Goal: Transaction & Acquisition: Purchase product/service

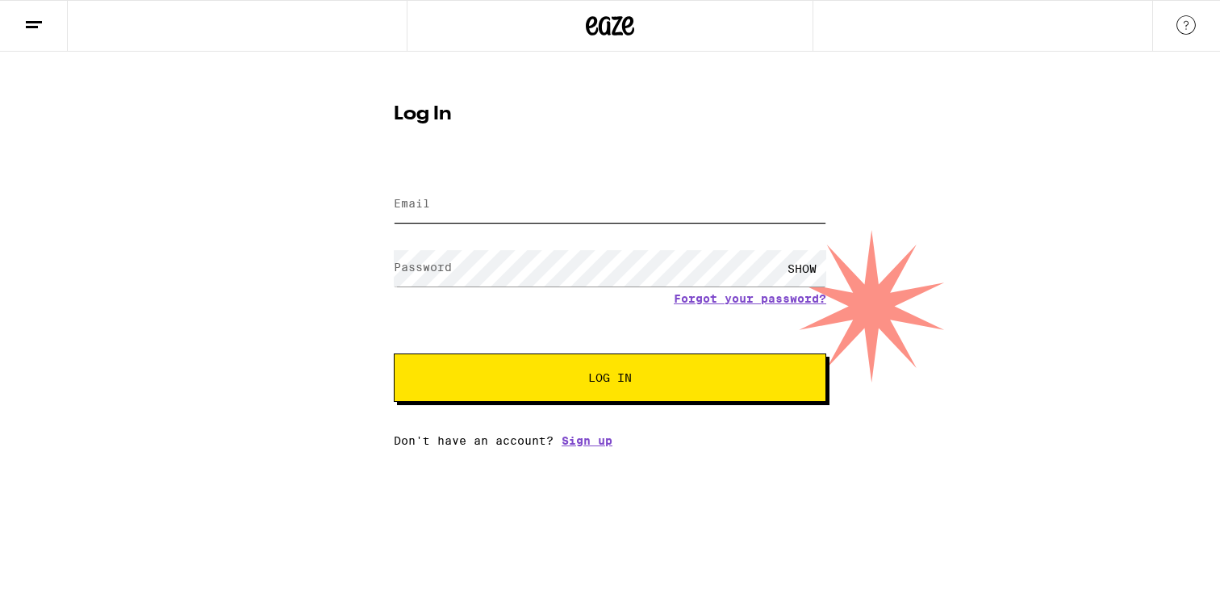
click at [653, 212] on input "Email" at bounding box center [610, 204] width 432 height 36
type input "[EMAIL_ADDRESS][DOMAIN_NAME]"
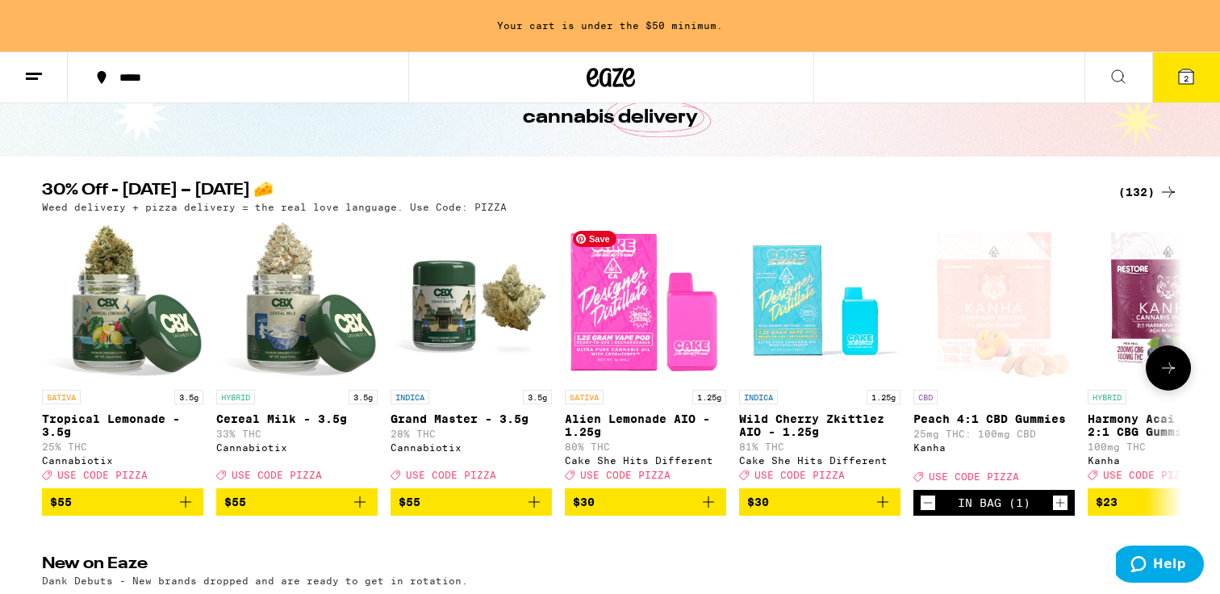
scroll to position [107, 0]
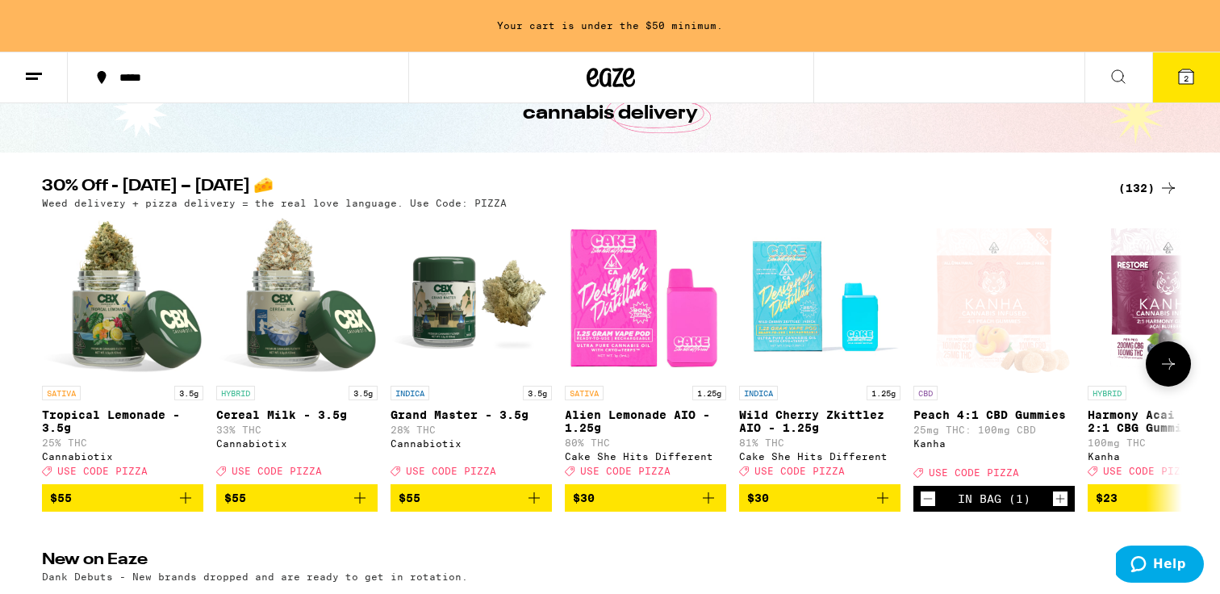
click at [1165, 365] on icon at bounding box center [1168, 363] width 19 height 19
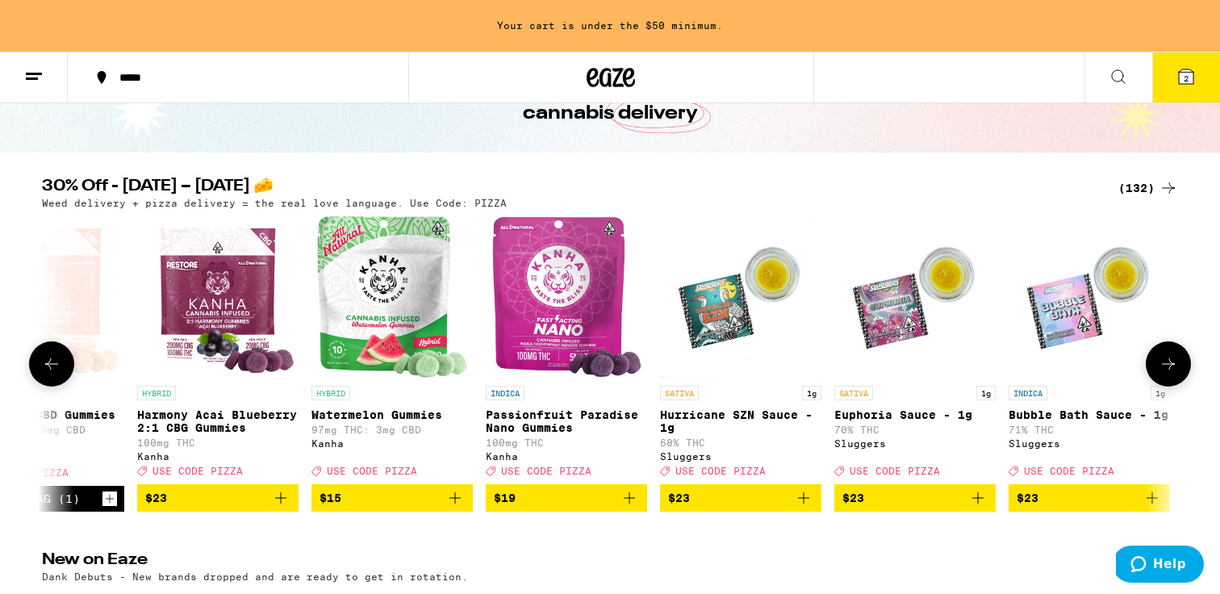
scroll to position [0, 960]
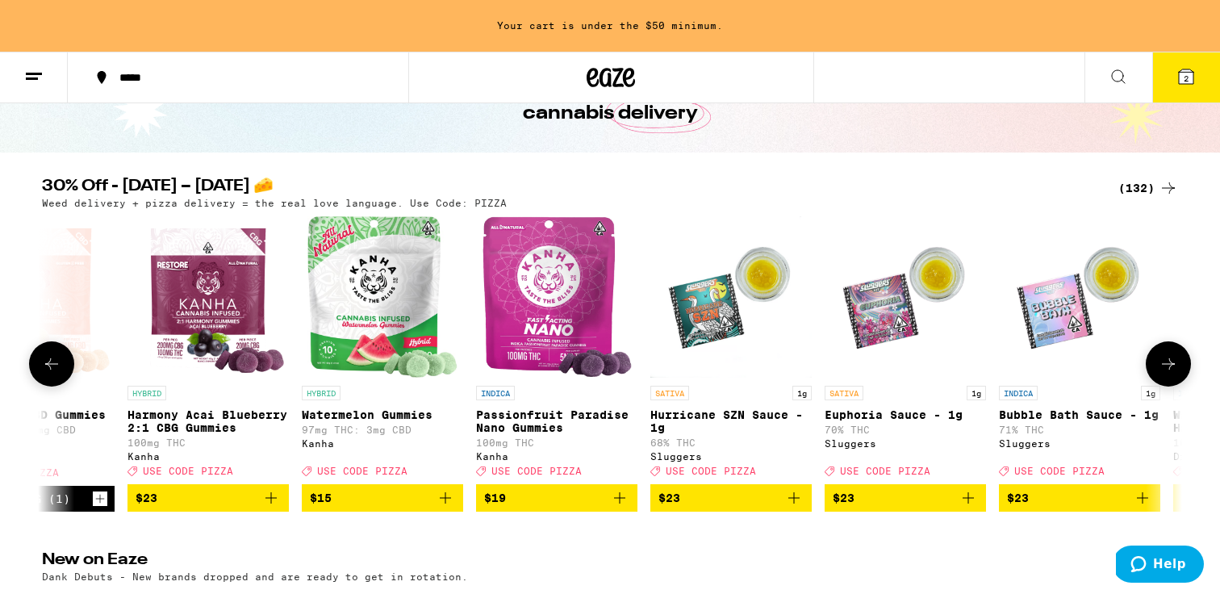
click at [1165, 365] on icon at bounding box center [1168, 363] width 19 height 19
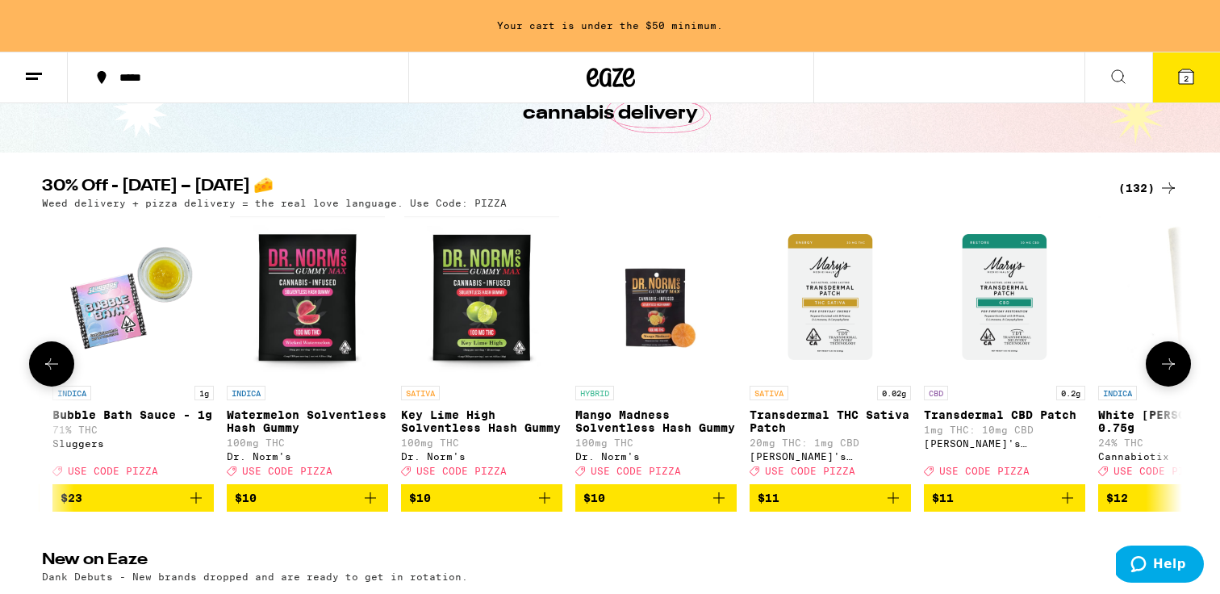
scroll to position [0, 1920]
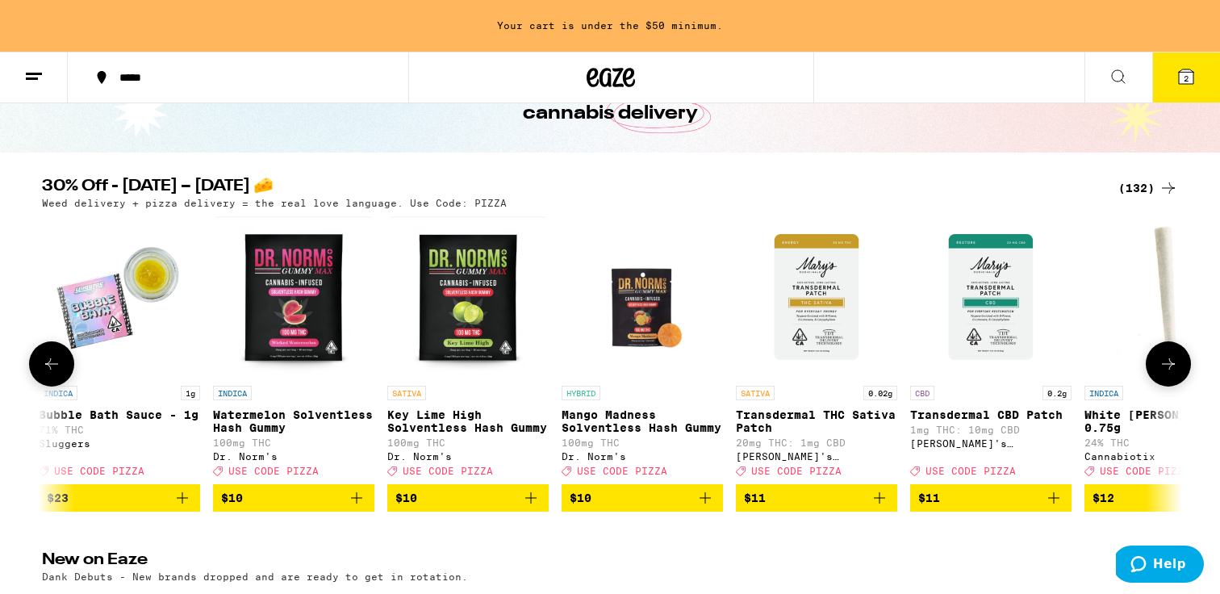
click at [1165, 365] on icon at bounding box center [1168, 363] width 19 height 19
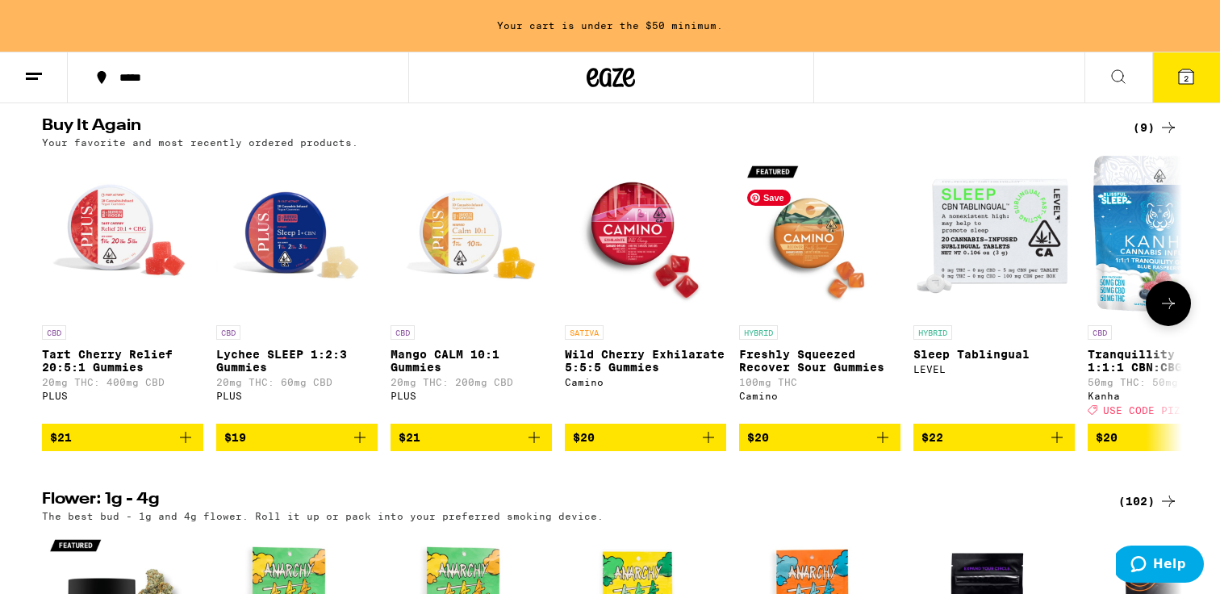
scroll to position [911, 0]
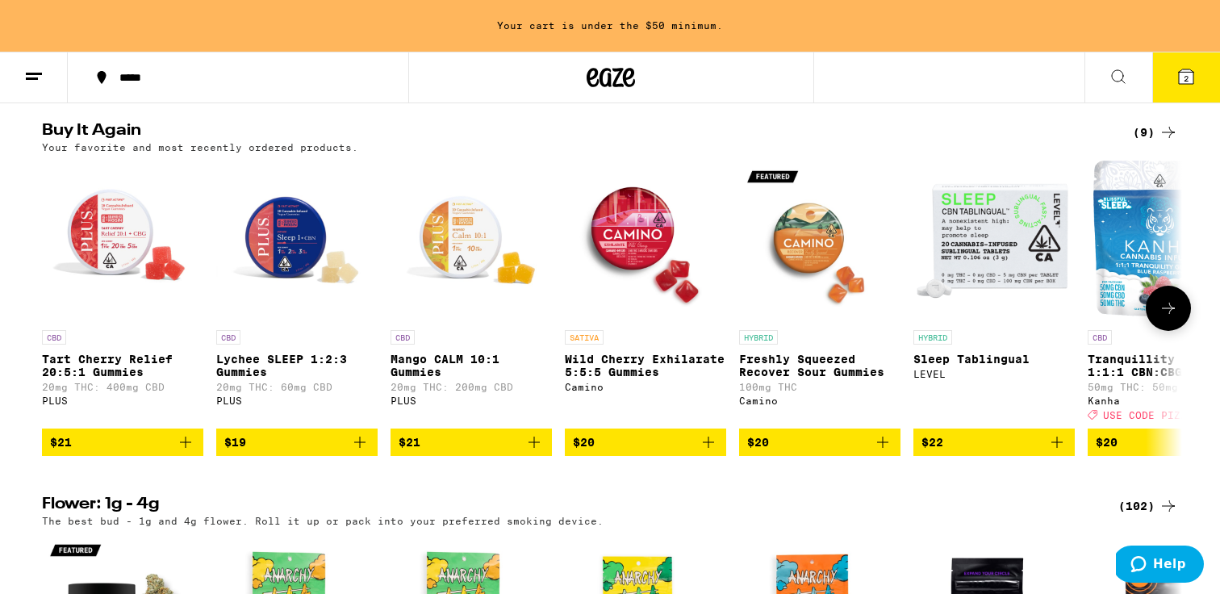
click at [1163, 318] on icon at bounding box center [1168, 308] width 19 height 19
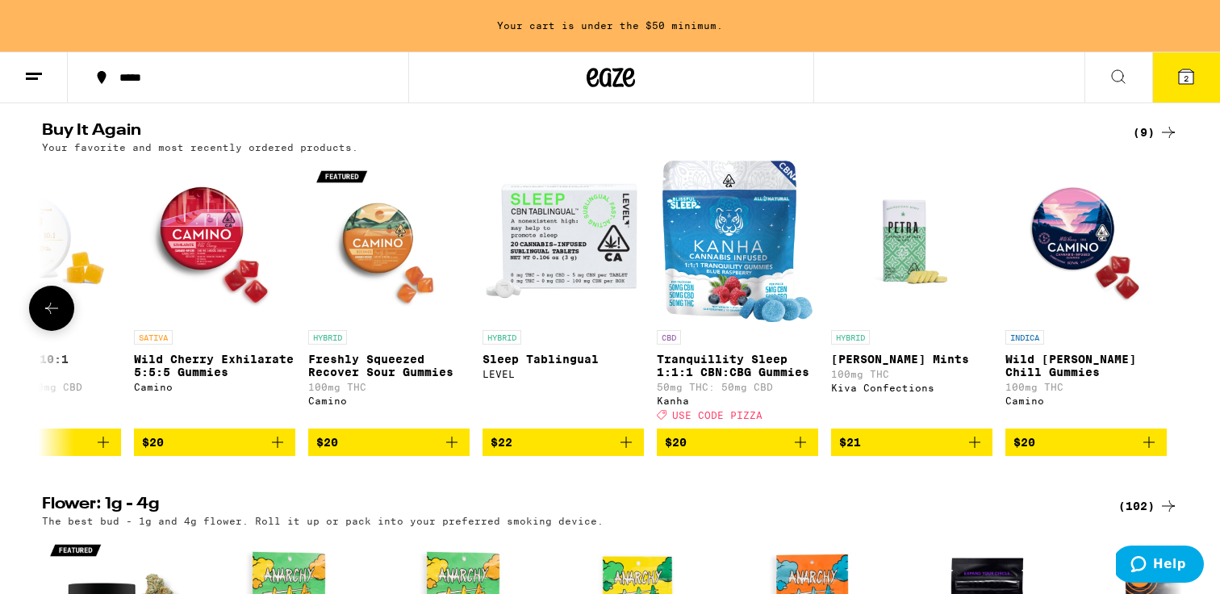
scroll to position [0, 432]
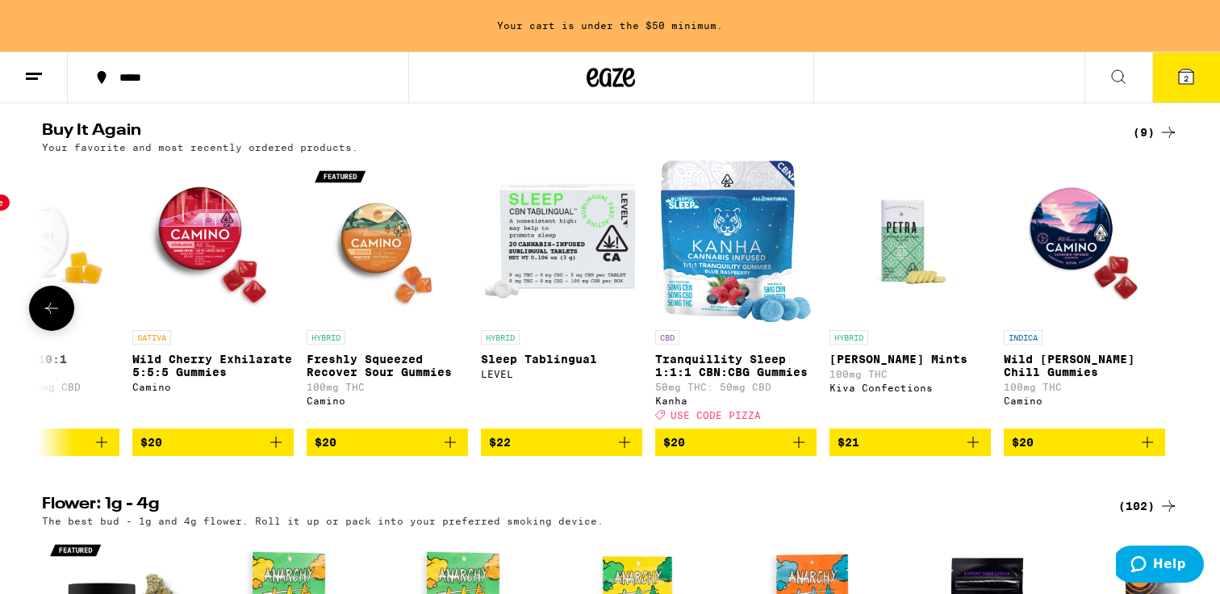
click at [58, 318] on icon at bounding box center [51, 308] width 19 height 19
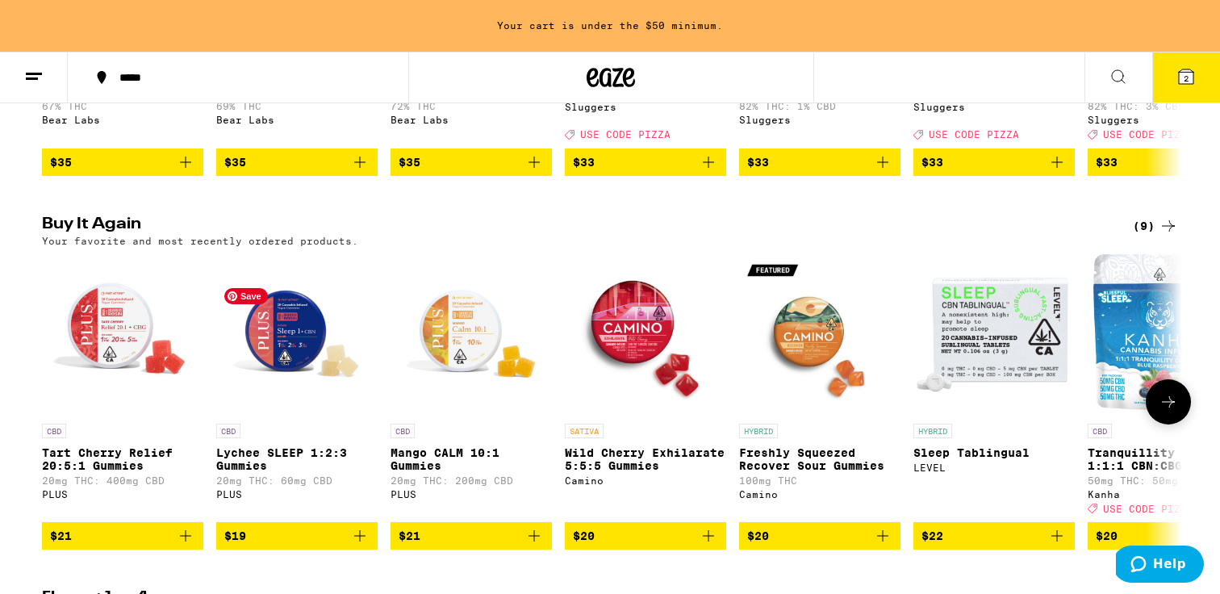
scroll to position [695, 0]
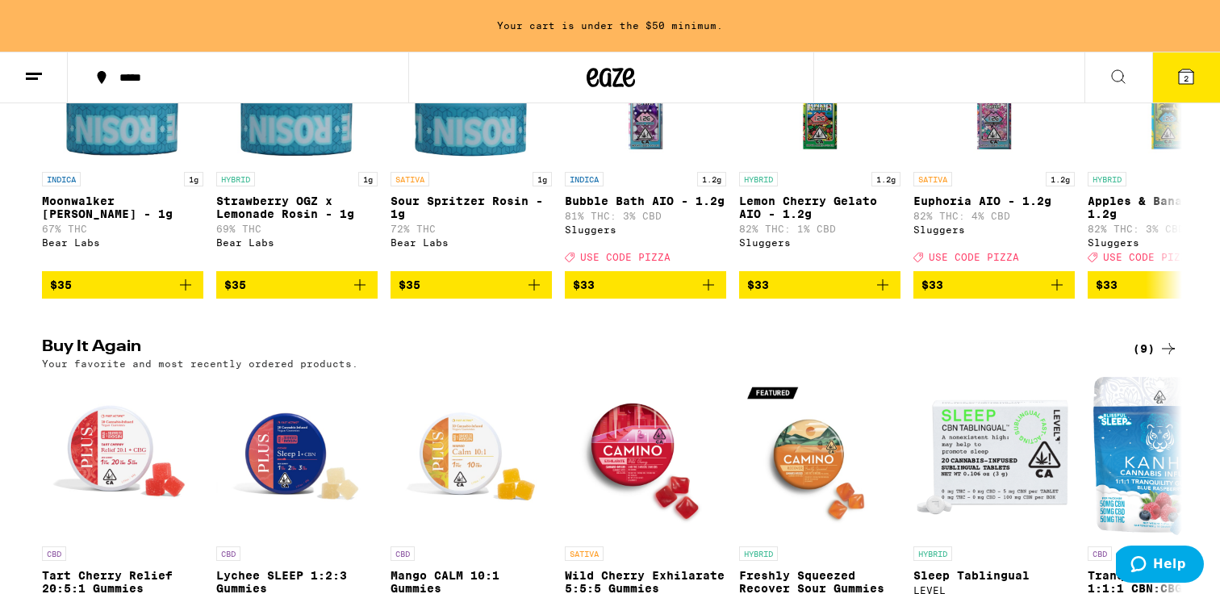
click at [1091, 72] on button at bounding box center [1118, 77] width 68 height 51
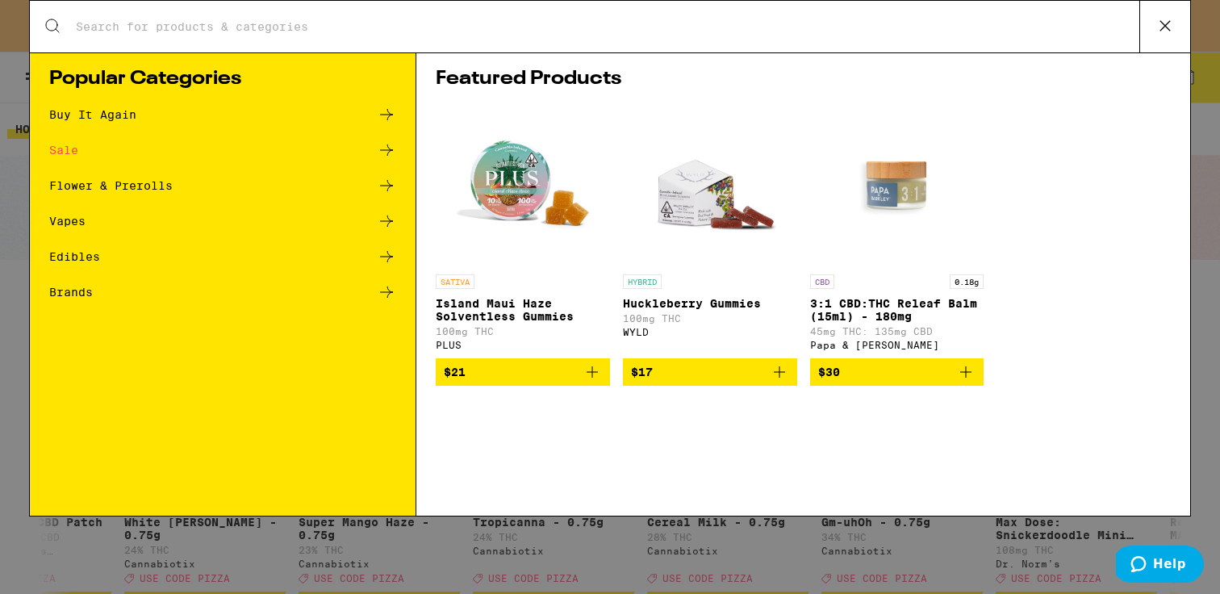
scroll to position [0, 0]
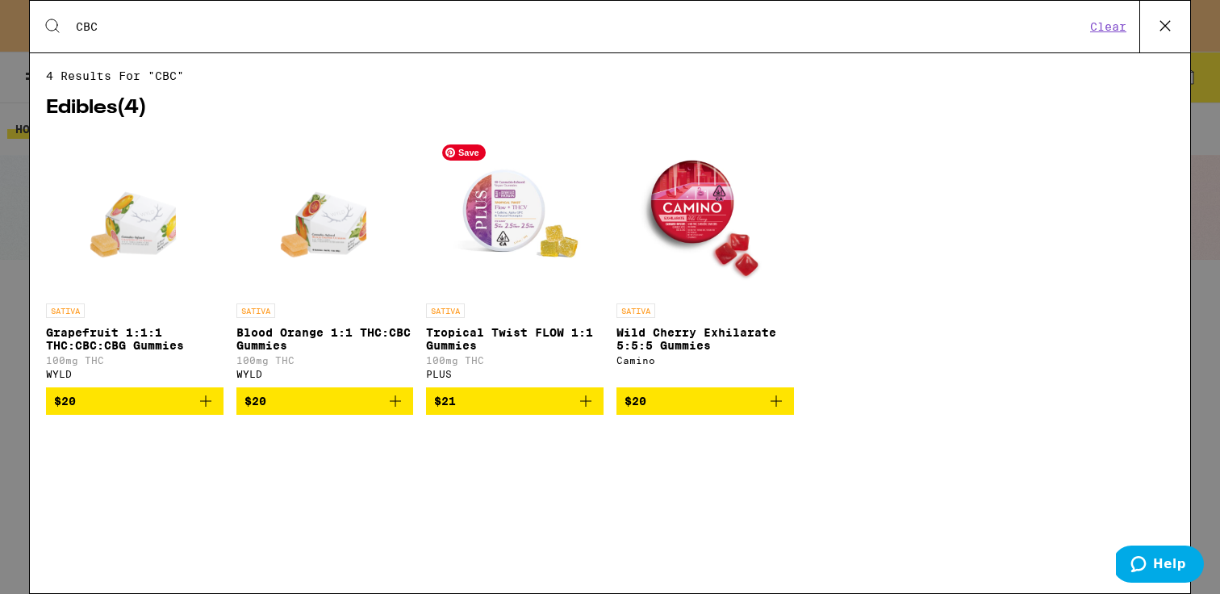
type input "CBC"
click at [518, 232] on img "Open page for Tropical Twist FLOW 1:1 Gummies from PLUS" at bounding box center [514, 214] width 161 height 161
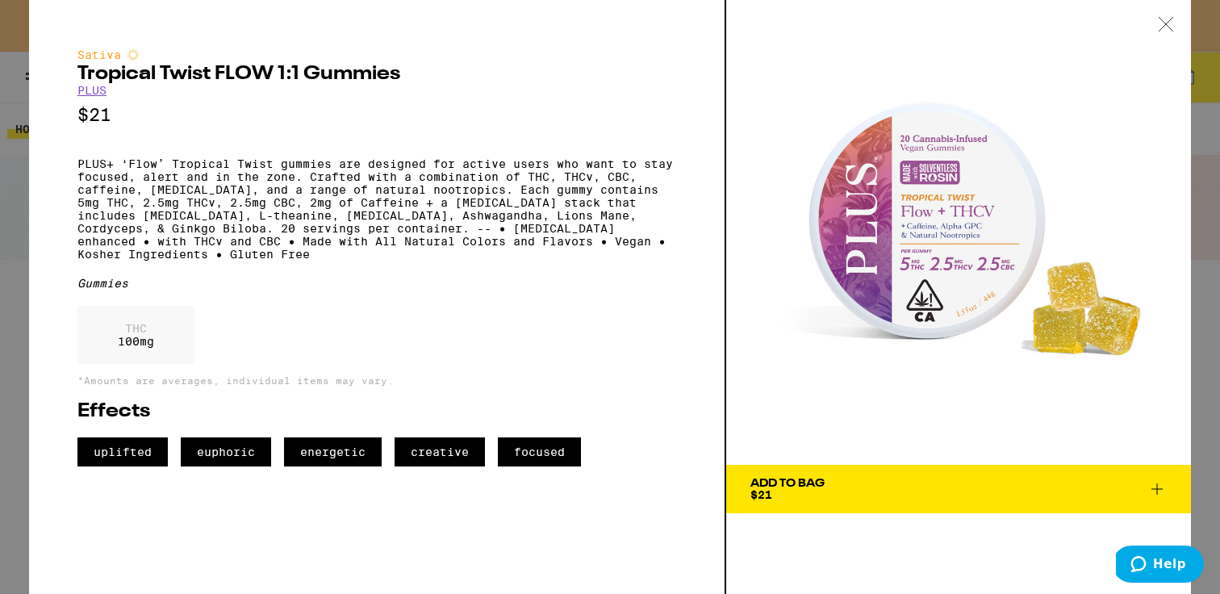
click at [1159, 18] on icon at bounding box center [1166, 24] width 16 height 15
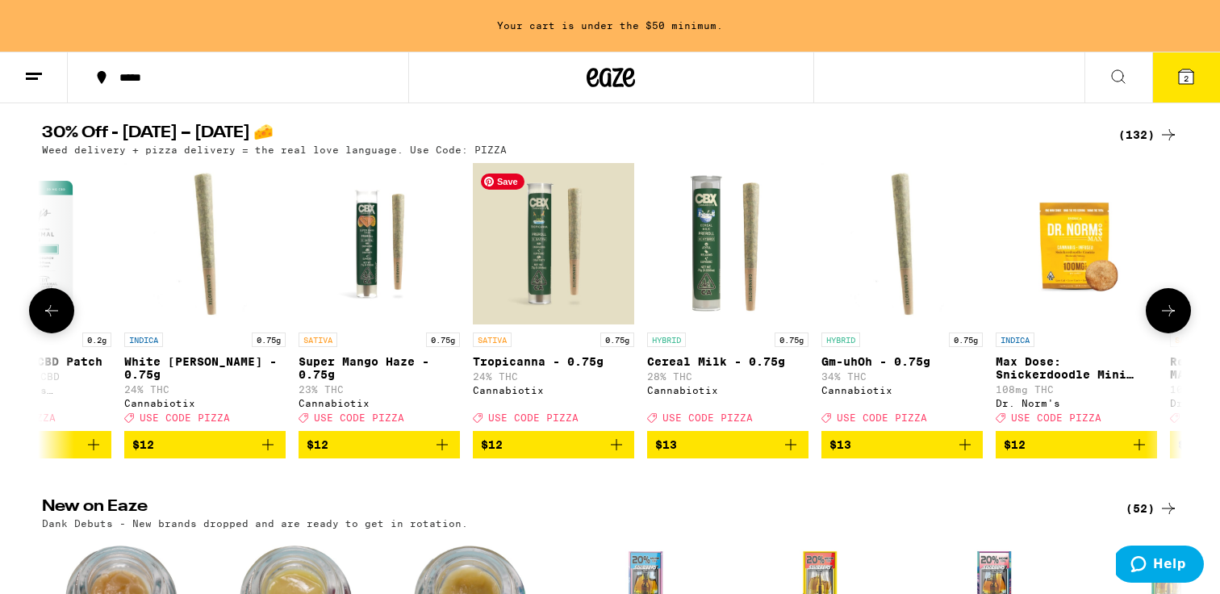
scroll to position [163, 0]
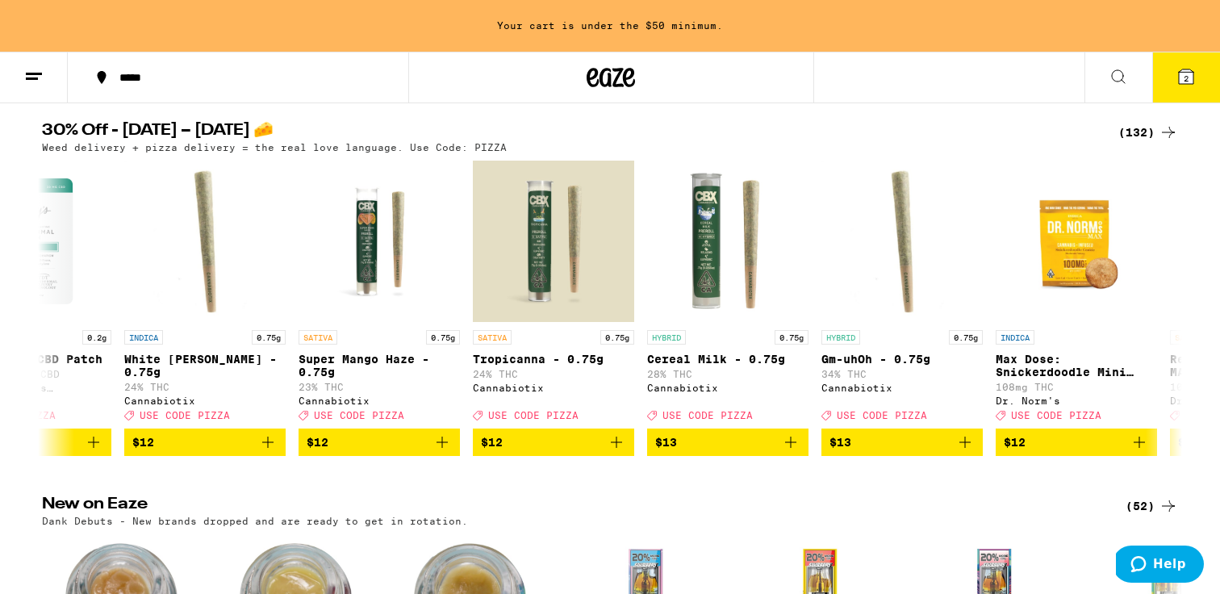
click at [1153, 135] on div "(132)" at bounding box center [1148, 132] width 60 height 19
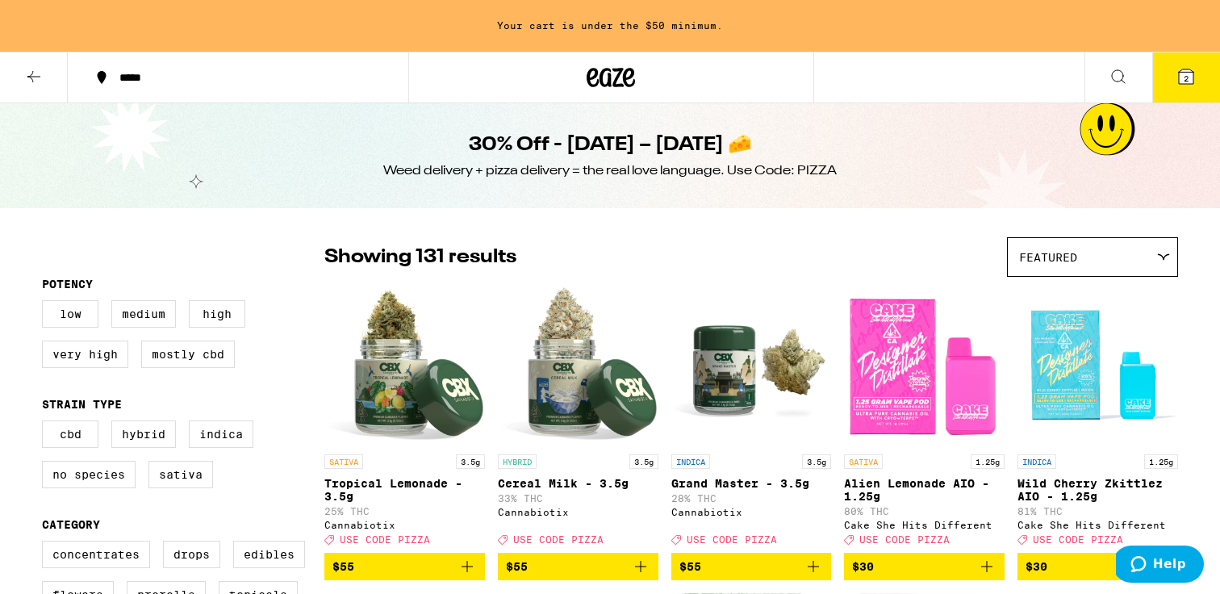
click at [52, 73] on button at bounding box center [34, 77] width 68 height 51
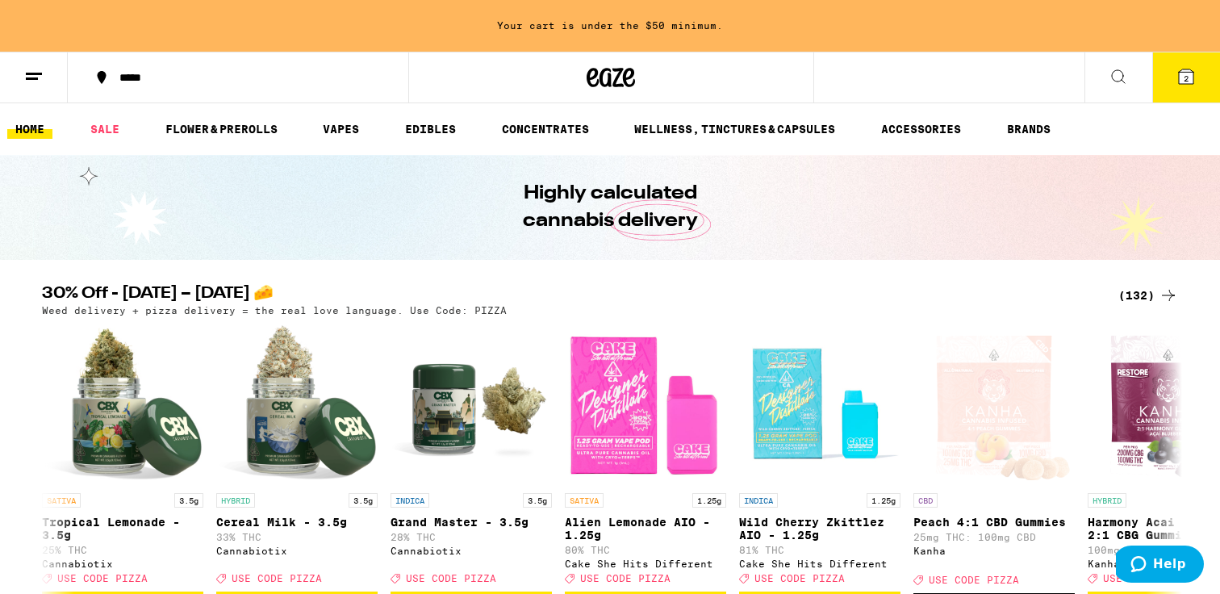
click at [336, 122] on link "VAPES" at bounding box center [341, 128] width 52 height 19
click at [340, 132] on link "VAPES" at bounding box center [341, 128] width 52 height 19
click at [1136, 86] on button at bounding box center [1118, 77] width 68 height 51
click at [1109, 73] on icon at bounding box center [1118, 76] width 19 height 19
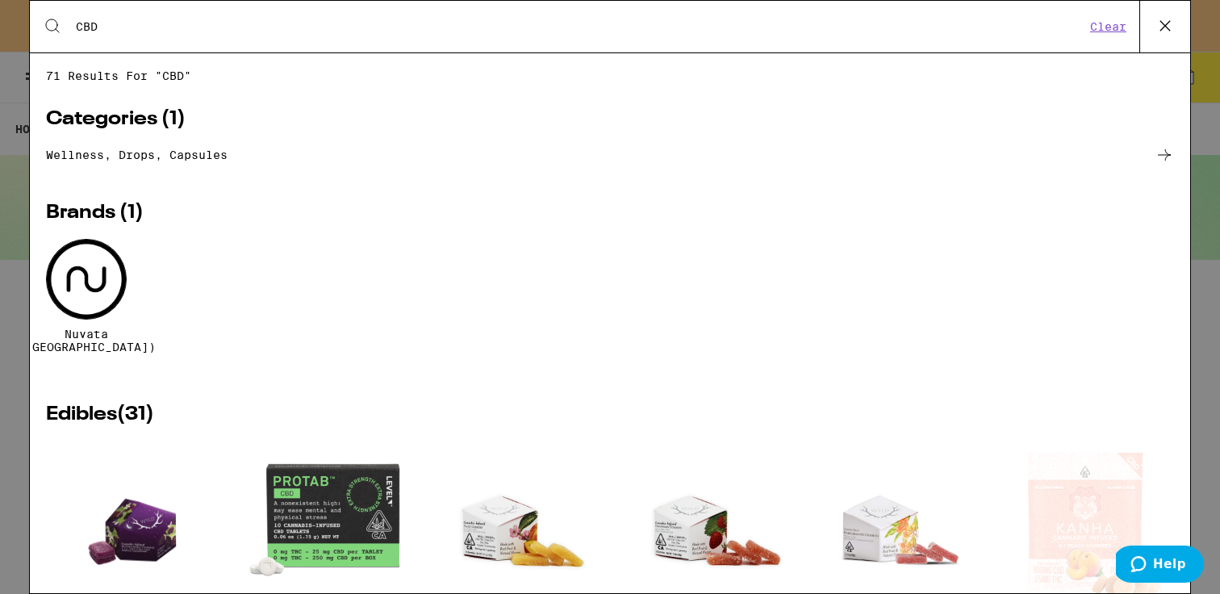
type input "CBD"
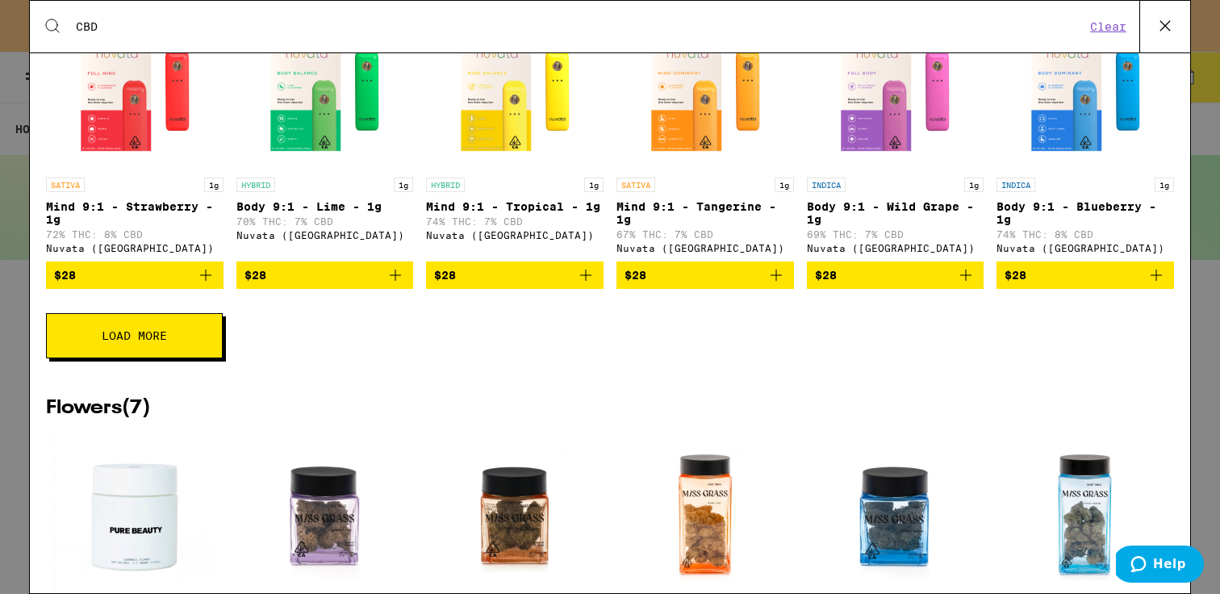
scroll to position [2215, 0]
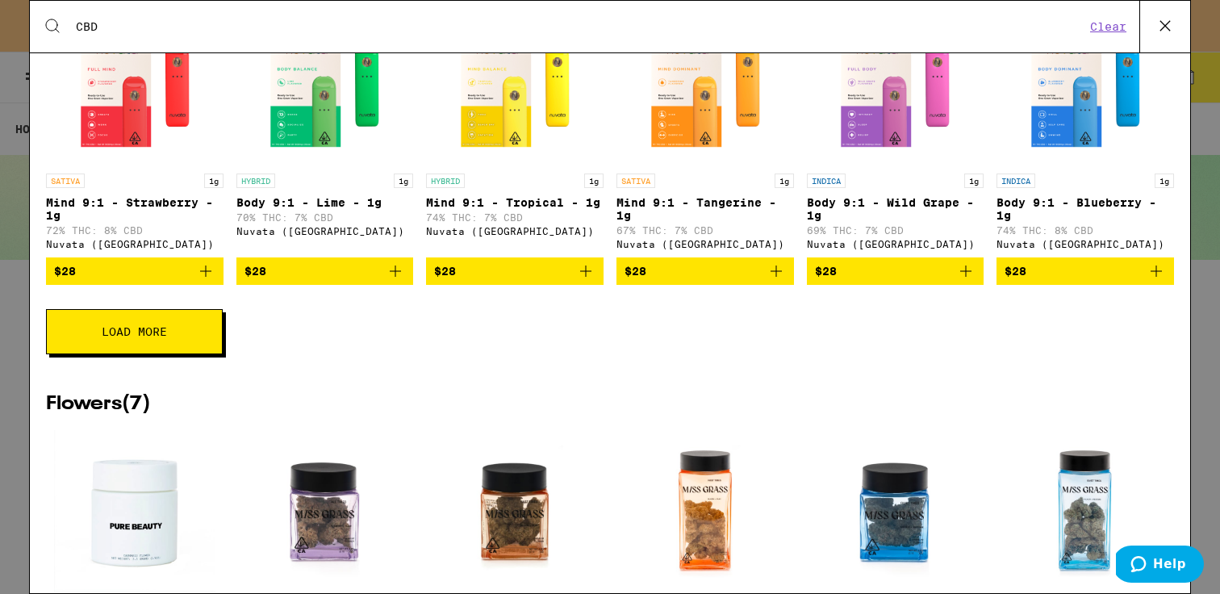
click at [177, 354] on button "Load More" at bounding box center [134, 331] width 177 height 45
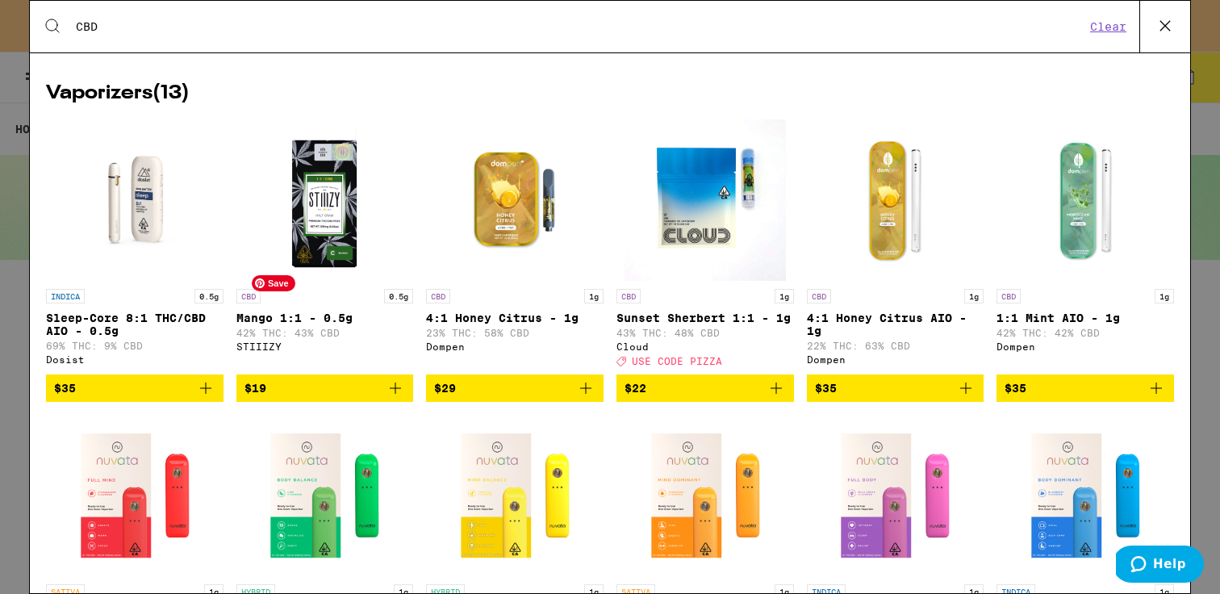
scroll to position [1803, 0]
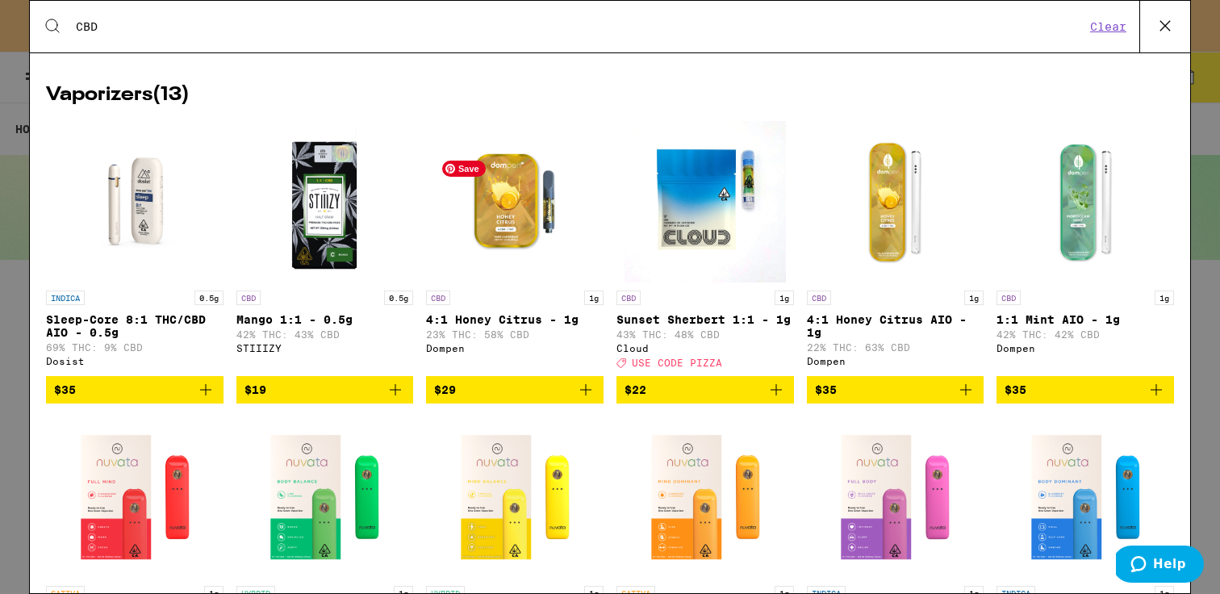
click at [512, 244] on img "Open page for 4:1 Honey Citrus - 1g from Dompen" at bounding box center [514, 201] width 161 height 161
